Goal: Transaction & Acquisition: Purchase product/service

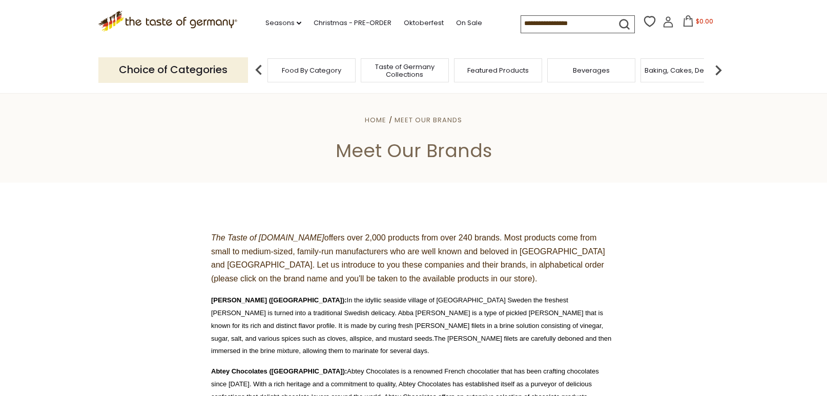
scroll to position [359, 0]
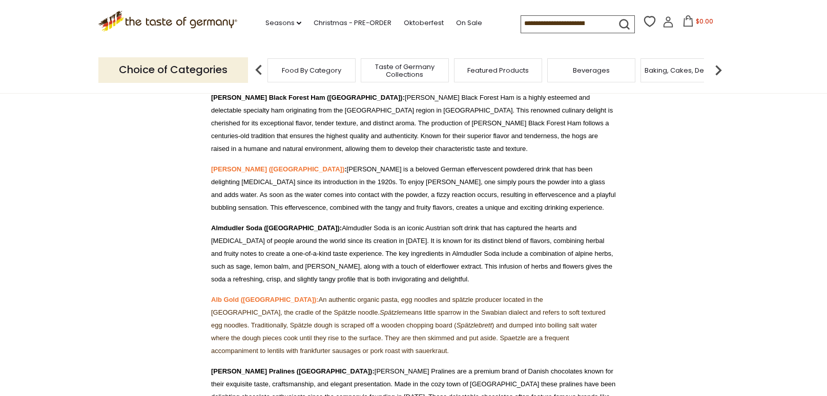
click at [718, 68] on img at bounding box center [718, 70] width 20 height 20
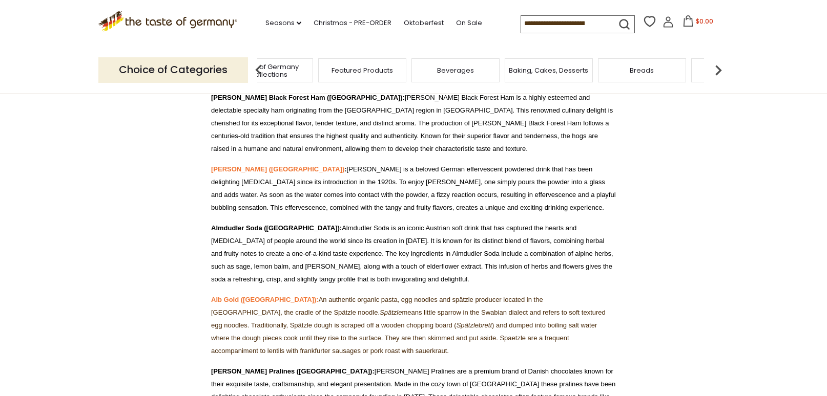
click at [724, 70] on img at bounding box center [718, 70] width 20 height 20
click at [583, 73] on div "Candy" at bounding box center [599, 70] width 88 height 24
click at [597, 67] on span "Candy" at bounding box center [599, 71] width 22 height 8
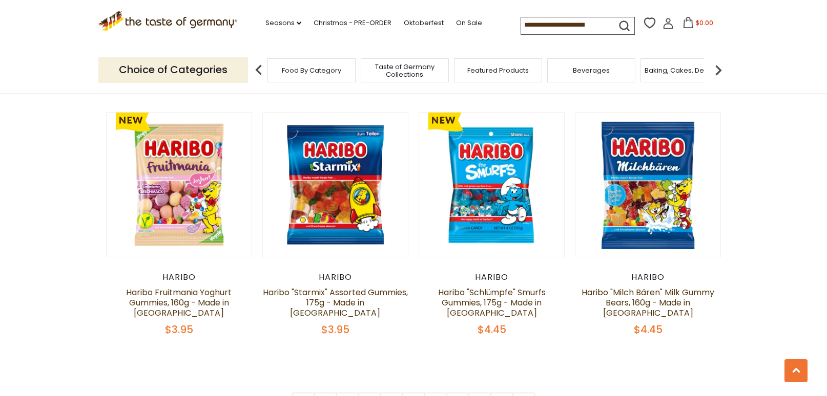
scroll to position [2356, 0]
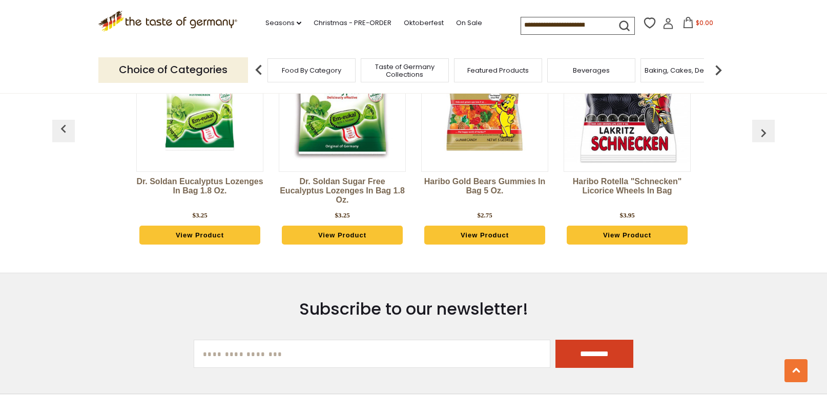
scroll to position [2774, 0]
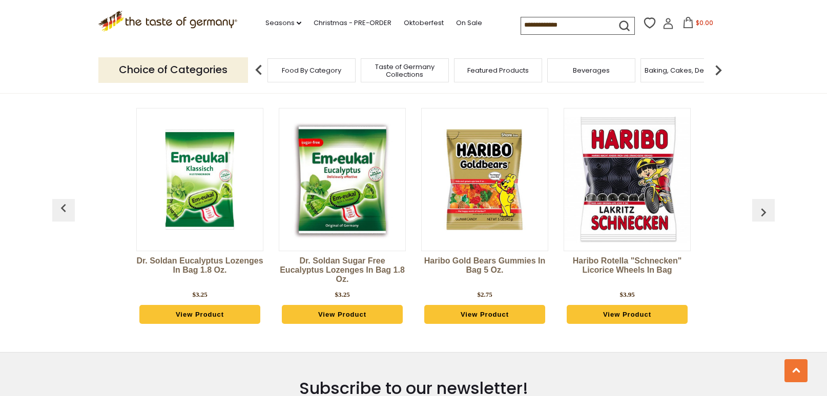
click at [753, 199] on button "button" at bounding box center [763, 210] width 23 height 23
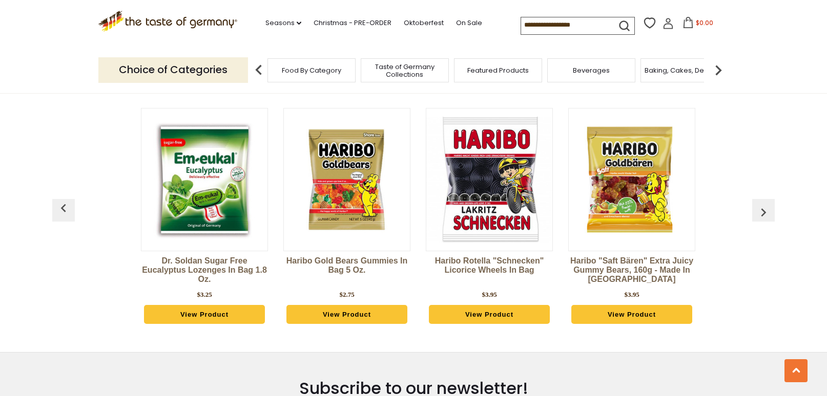
scroll to position [0, 142]
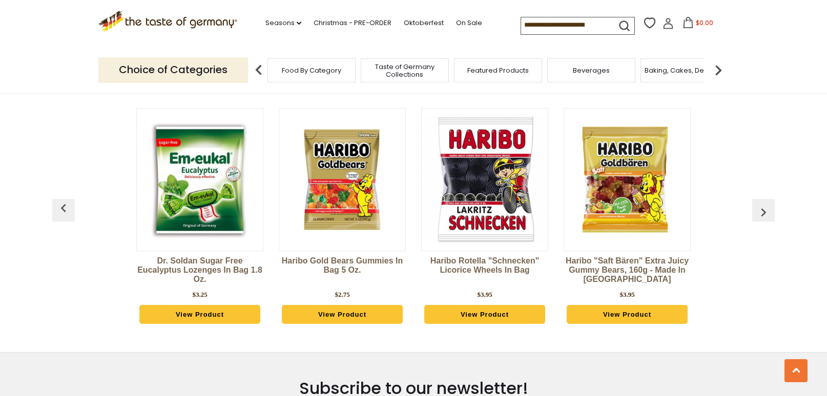
click at [762, 204] on img "button" at bounding box center [763, 212] width 16 height 16
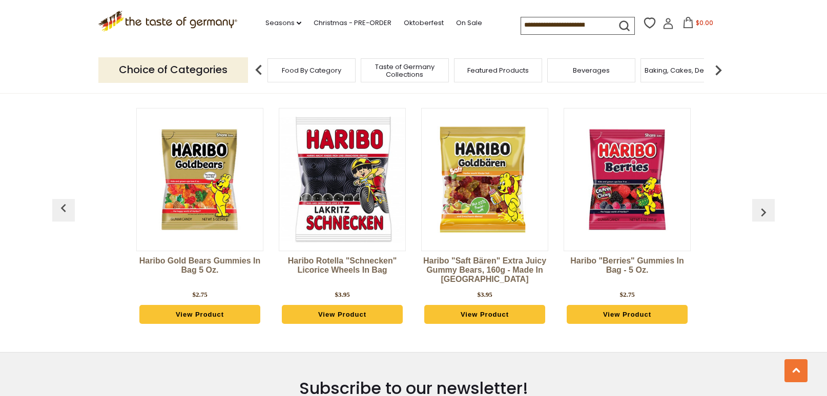
click at [762, 204] on img "button" at bounding box center [763, 212] width 16 height 16
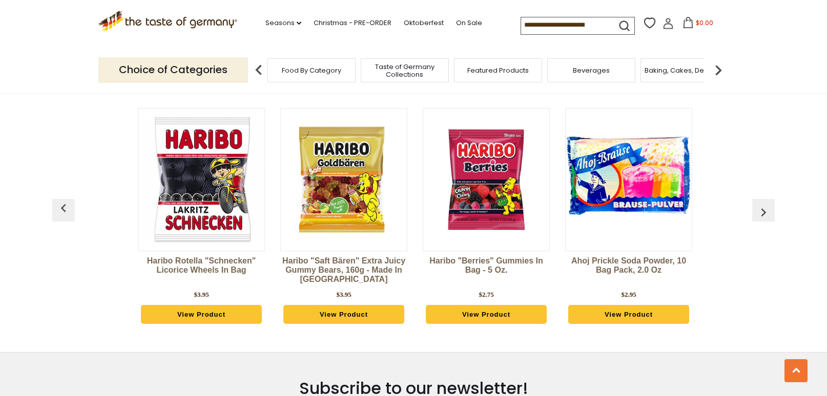
scroll to position [0, 427]
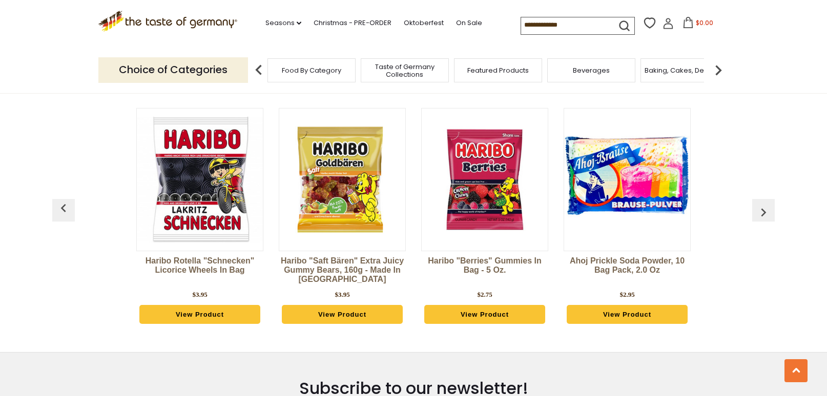
click at [762, 204] on img "button" at bounding box center [763, 212] width 16 height 16
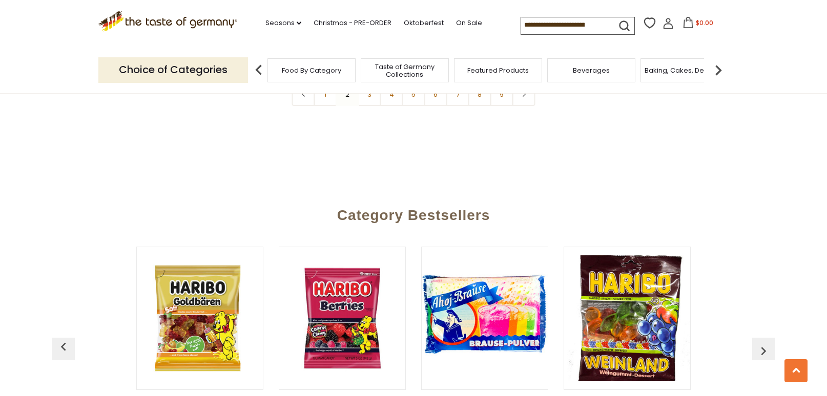
scroll to position [2774, 0]
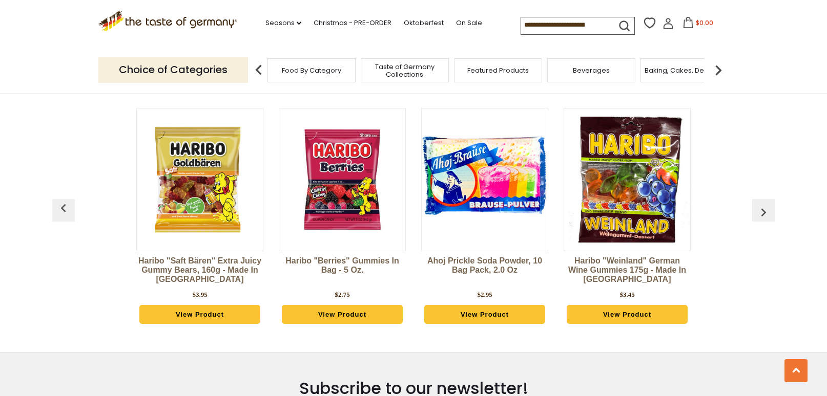
click at [765, 204] on img "button" at bounding box center [763, 212] width 16 height 16
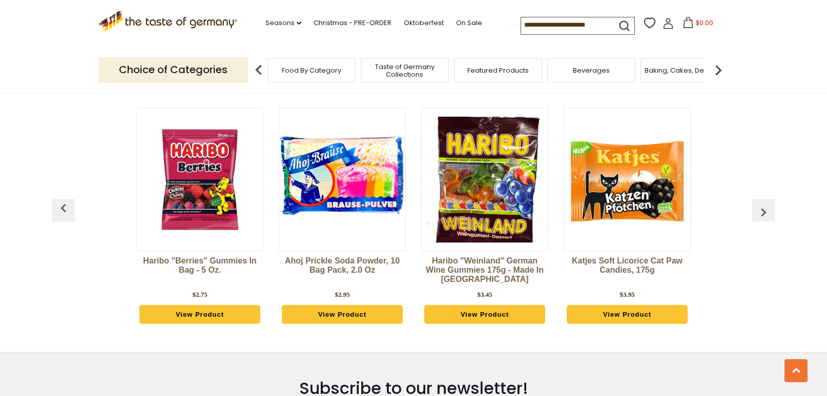
click at [765, 204] on img "button" at bounding box center [763, 212] width 16 height 16
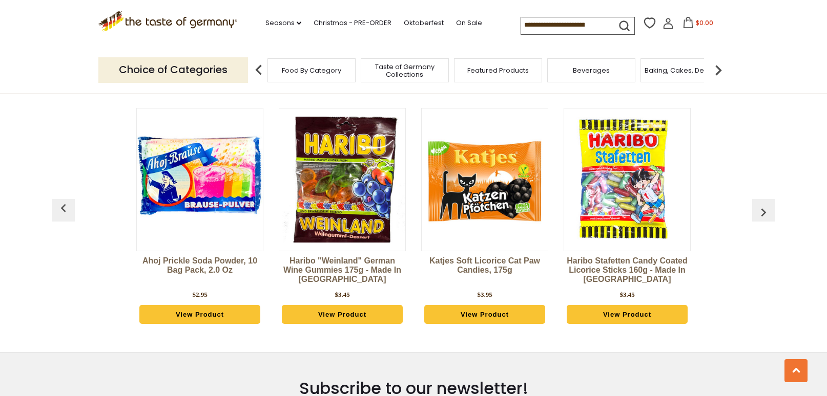
click at [765, 204] on img "button" at bounding box center [763, 212] width 16 height 16
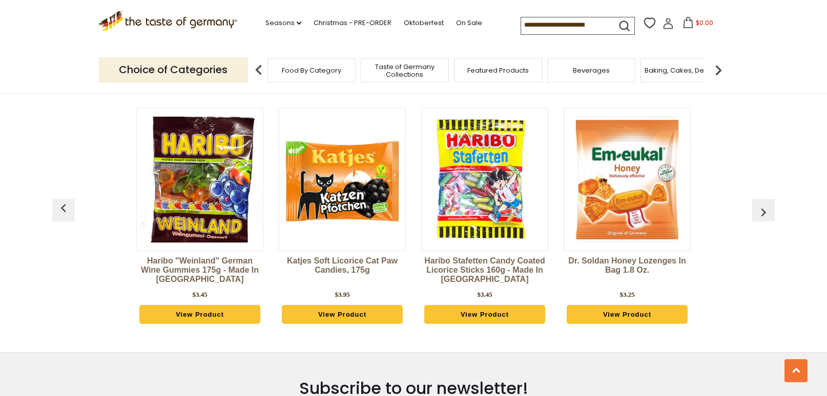
click at [765, 204] on img "button" at bounding box center [763, 212] width 16 height 16
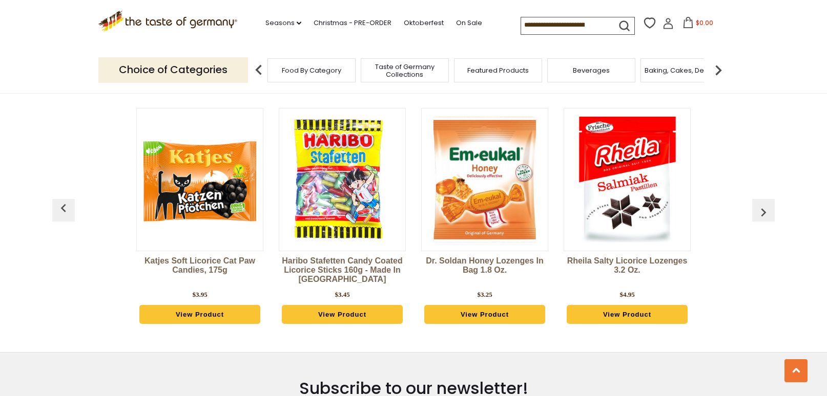
click at [765, 204] on img "button" at bounding box center [763, 212] width 16 height 16
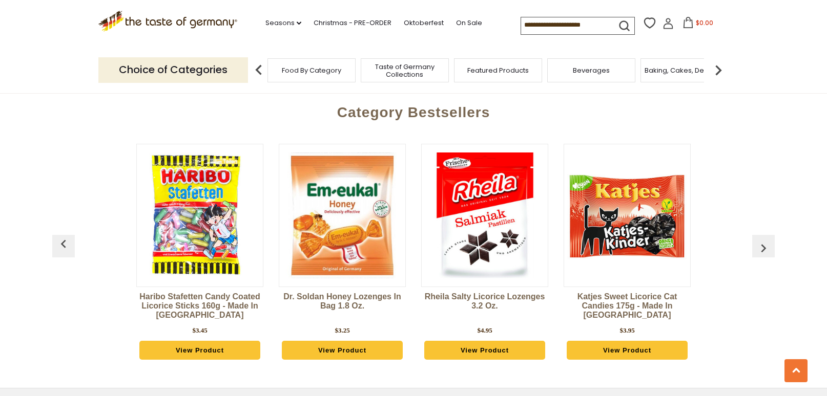
scroll to position [2723, 0]
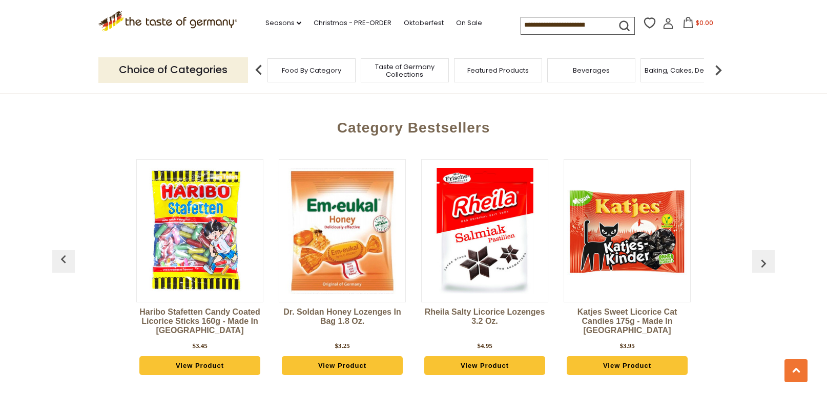
click at [757, 256] on img "button" at bounding box center [763, 264] width 16 height 16
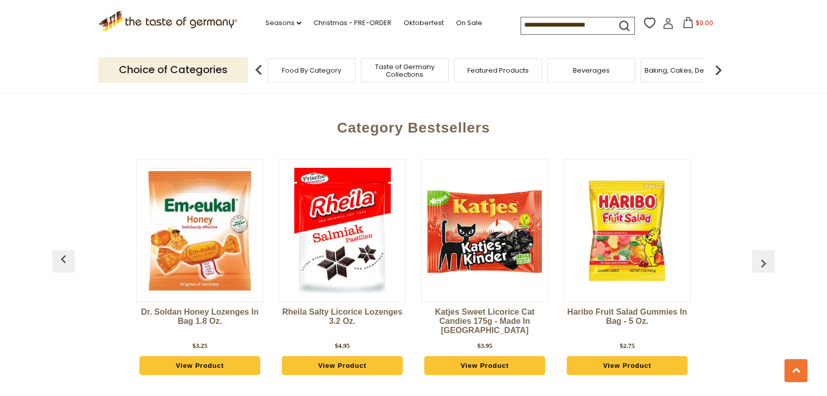
click at [757, 256] on img "button" at bounding box center [763, 264] width 16 height 16
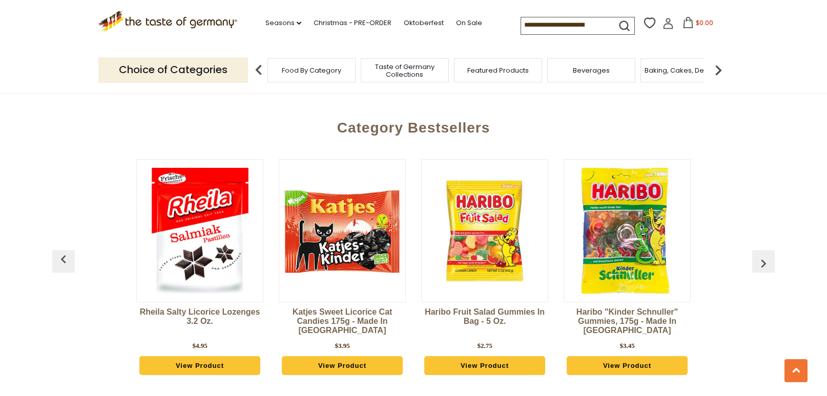
click at [757, 256] on img "button" at bounding box center [763, 264] width 16 height 16
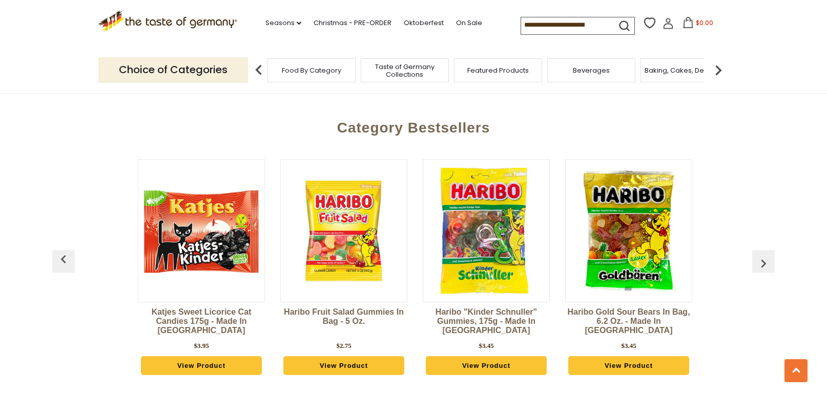
scroll to position [0, 1709]
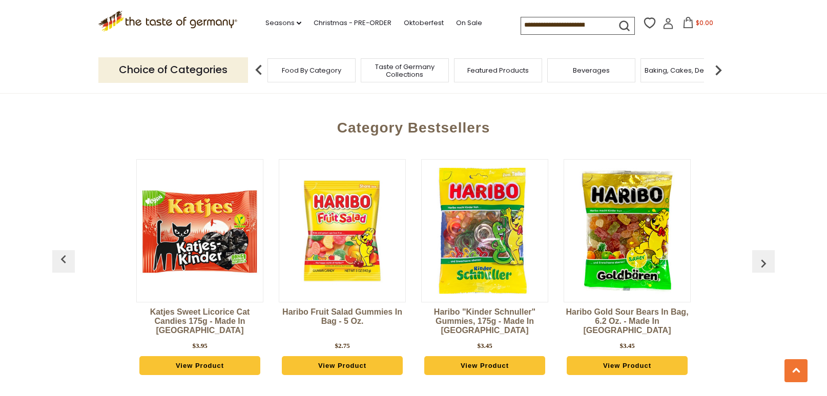
click at [757, 256] on img "button" at bounding box center [763, 264] width 16 height 16
click at [760, 256] on img "button" at bounding box center [763, 264] width 16 height 16
click at [761, 256] on img "button" at bounding box center [763, 264] width 16 height 16
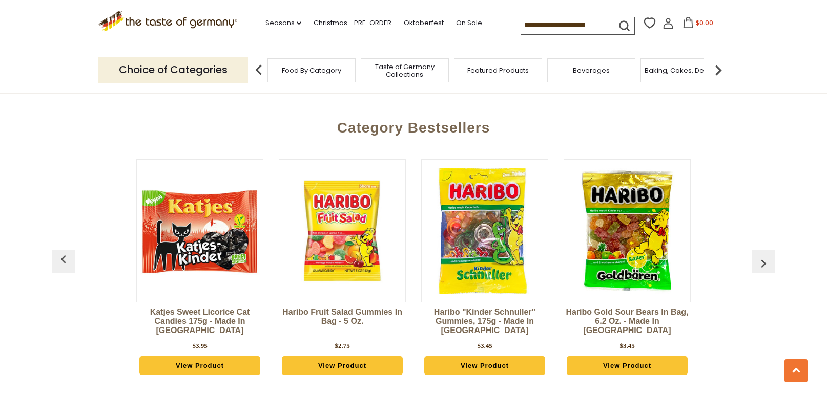
click at [767, 256] on img "button" at bounding box center [763, 264] width 16 height 16
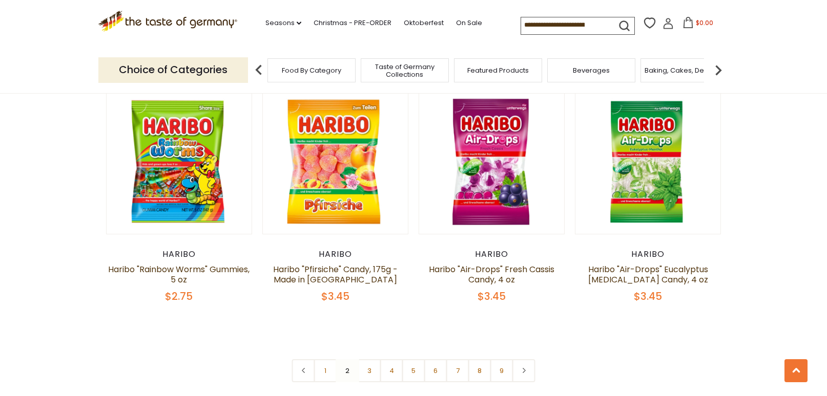
scroll to position [2415, 0]
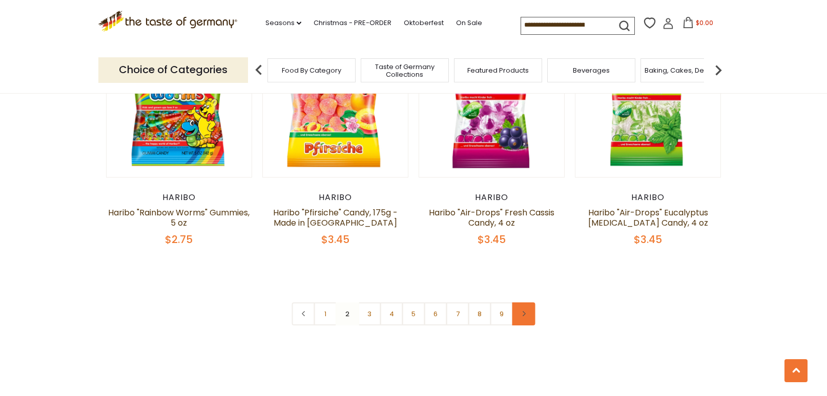
click at [532, 303] on link at bounding box center [523, 314] width 23 height 23
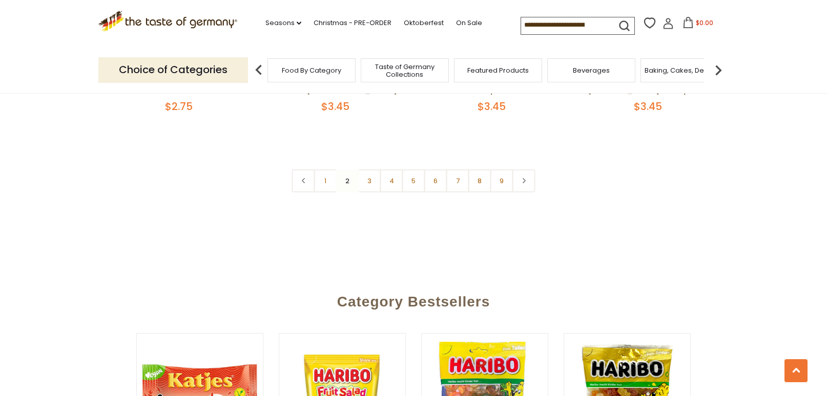
scroll to position [2561, 0]
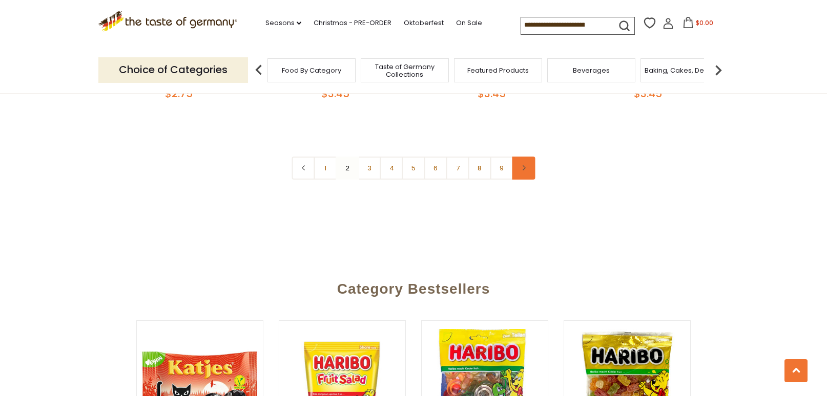
click at [528, 157] on link at bounding box center [523, 168] width 23 height 23
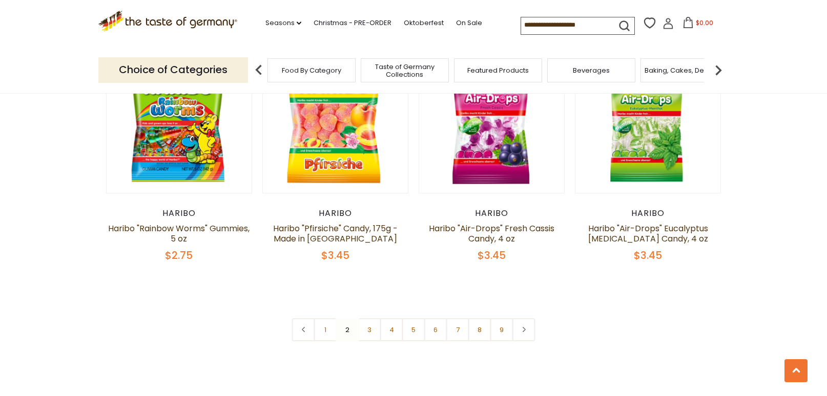
scroll to position [2407, 0]
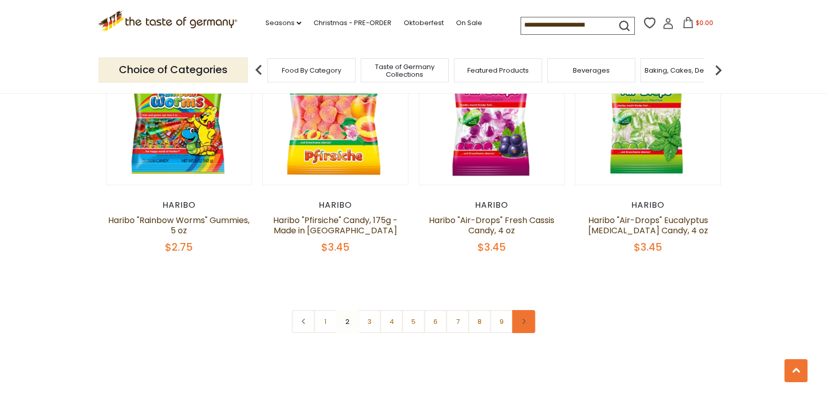
click at [532, 310] on link at bounding box center [523, 321] width 23 height 23
